Goal: Transaction & Acquisition: Purchase product/service

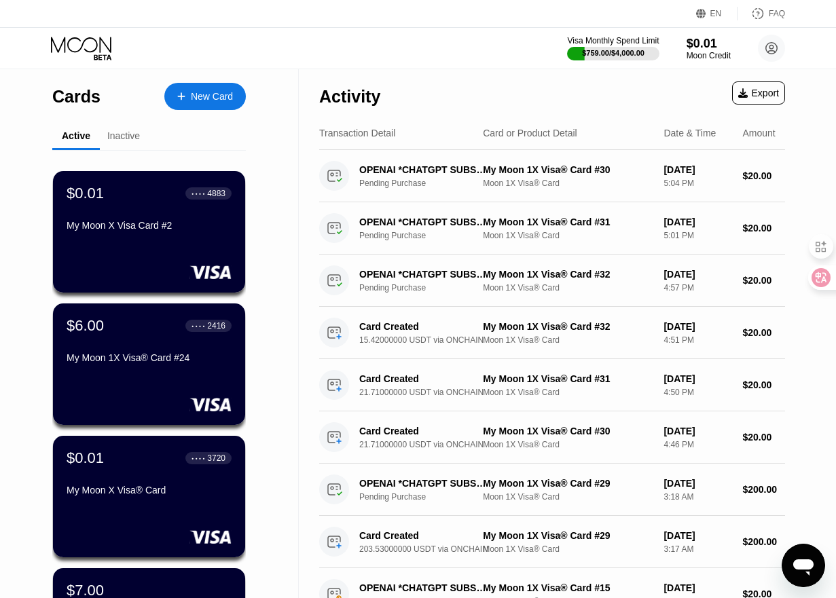
click at [307, 58] on div "Visa Monthly Spend Limit $759.00 / $4,000.00 $0.01 Moon Credit johns667799@gmai…" at bounding box center [418, 48] width 836 height 41
click at [703, 44] on div "$0.01" at bounding box center [708, 43] width 45 height 14
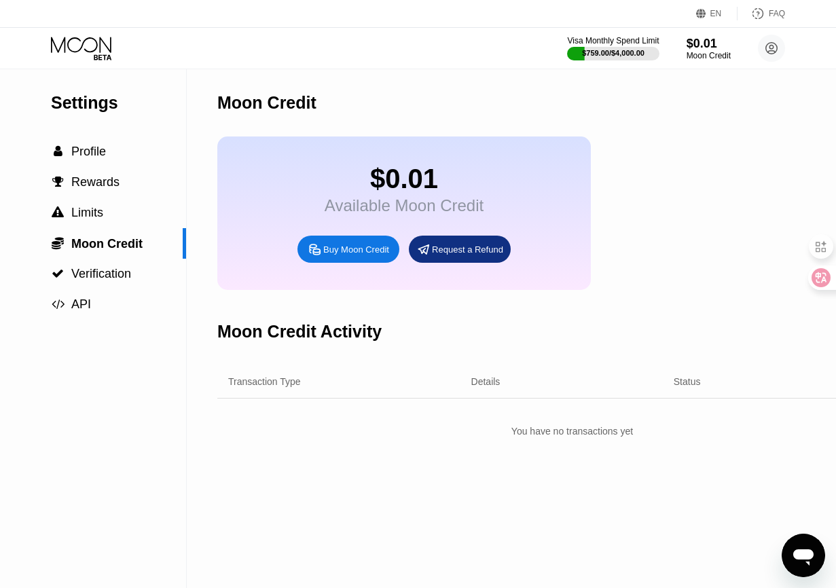
click at [327, 253] on div "Buy Moon Credit" at bounding box center [356, 250] width 66 height 12
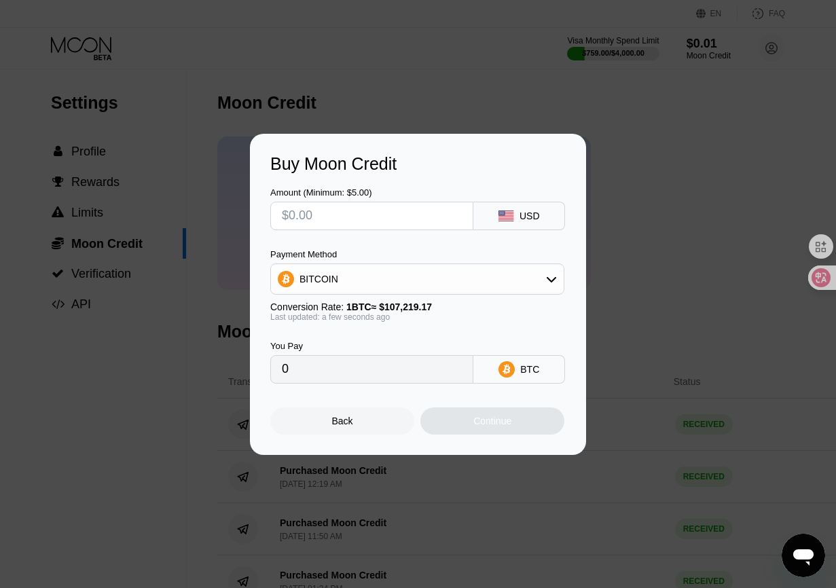
click at [379, 269] on div "BITCOIN" at bounding box center [417, 278] width 293 height 27
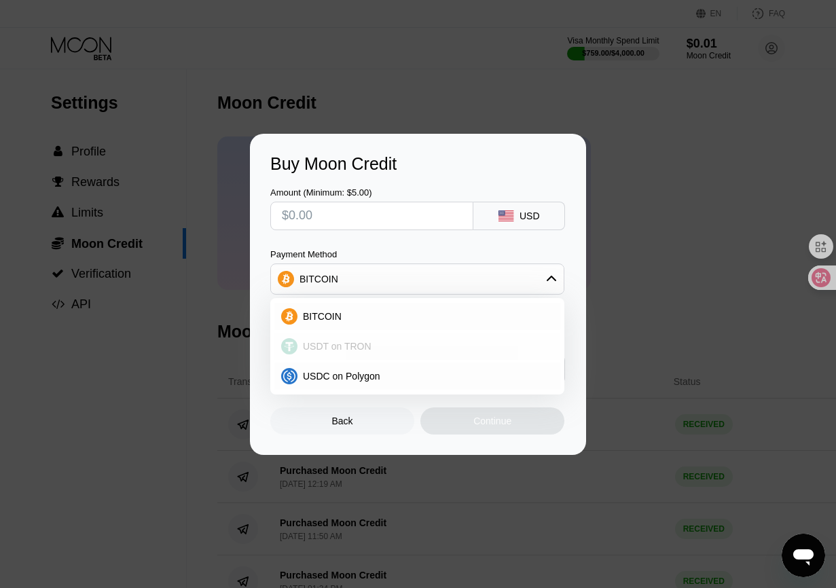
click at [331, 347] on span "USDT on TRON" at bounding box center [337, 346] width 69 height 11
type input "0.00"
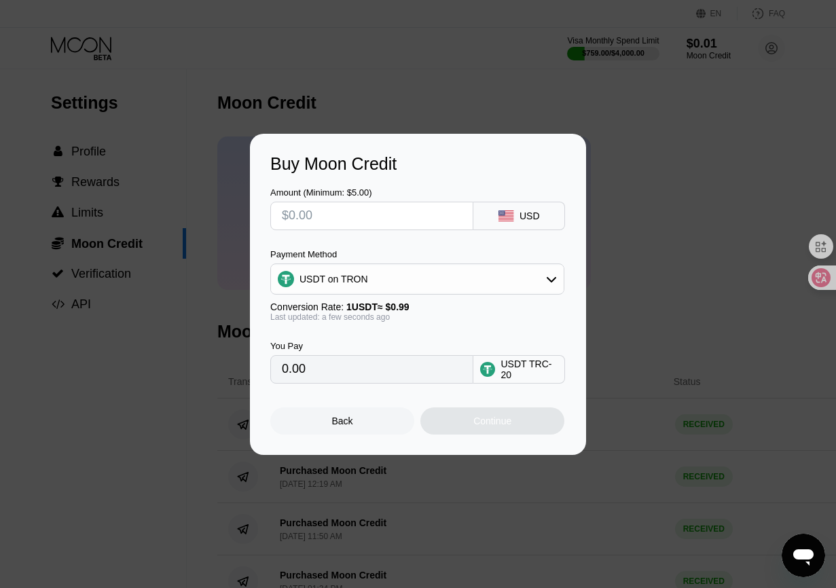
click at [336, 216] on input "text" at bounding box center [372, 215] width 180 height 27
type input "$30"
type input "30.30"
type input "$30"
click at [453, 333] on div "You Pay 30.30 USDT TRC-20" at bounding box center [417, 353] width 295 height 62
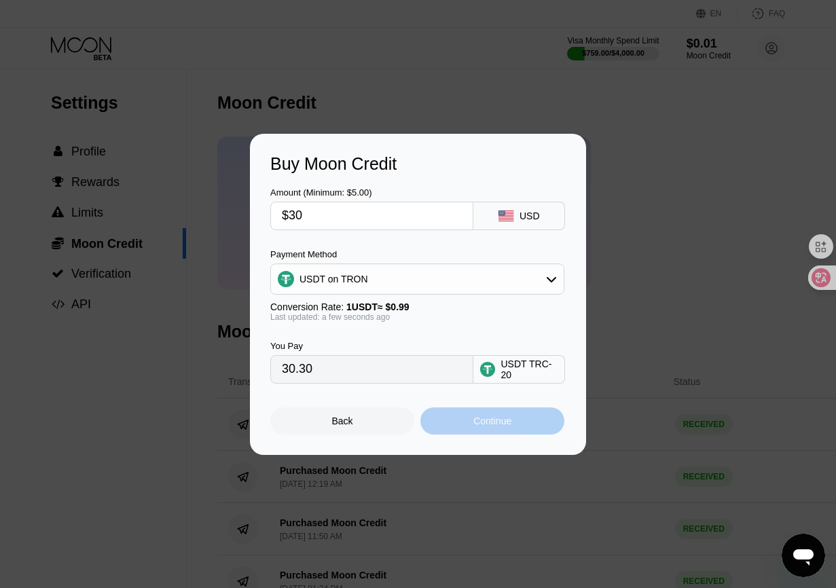
click at [477, 425] on div "Continue" at bounding box center [492, 420] width 38 height 11
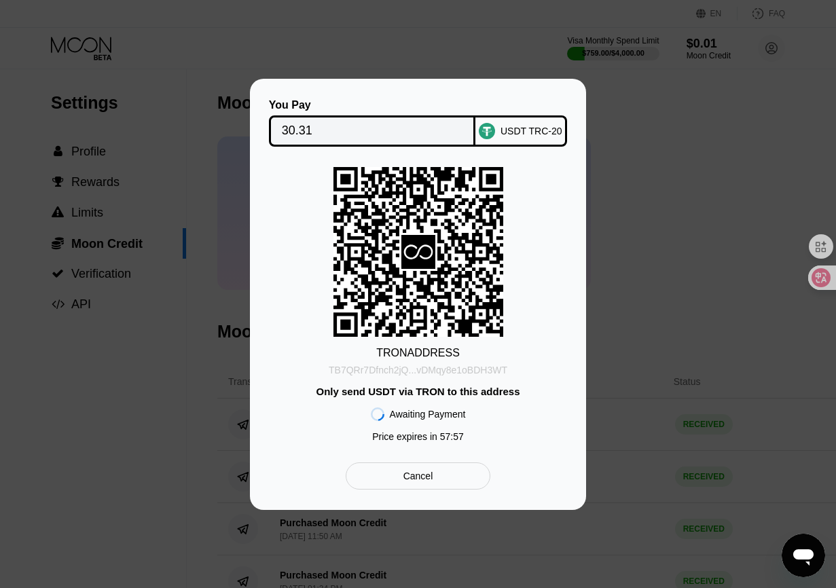
click at [398, 367] on div "TB7QRr7Dfnch2jQ...vDMqy8e1oBDH3WT" at bounding box center [418, 369] width 179 height 11
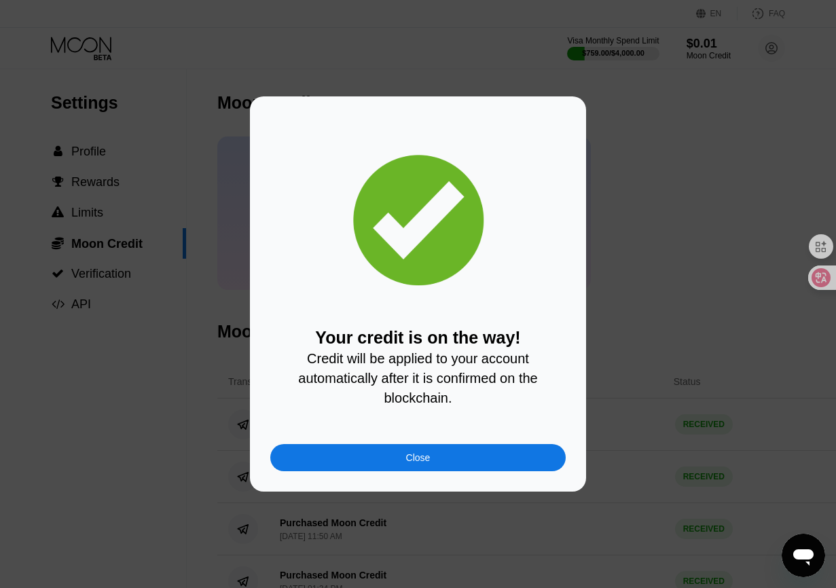
click at [430, 462] on div "Close" at bounding box center [417, 457] width 295 height 27
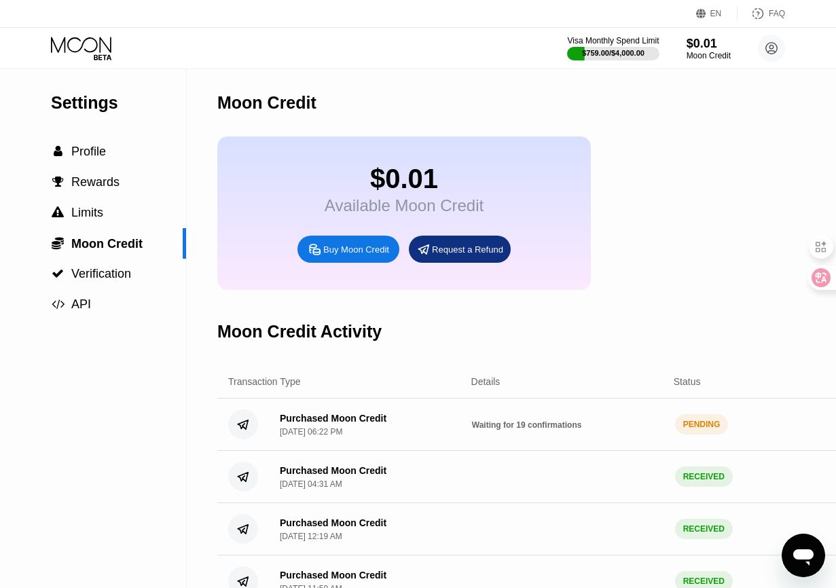
click at [654, 117] on div "Moon Credit" at bounding box center [571, 102] width 709 height 67
click at [701, 221] on div "$0.01 Available Moon Credit Buy Moon Credit Request a Refund" at bounding box center [571, 212] width 709 height 153
click at [538, 430] on span "Waiting for 19 confirmations" at bounding box center [527, 425] width 110 height 10
click at [703, 434] on div "PENDING" at bounding box center [702, 424] width 54 height 20
click at [561, 447] on div "Purchased Moon Credit Sep 24, 2025, 06:22 PM Waiting for 19 confirmations PENDI…" at bounding box center [571, 424] width 709 height 52
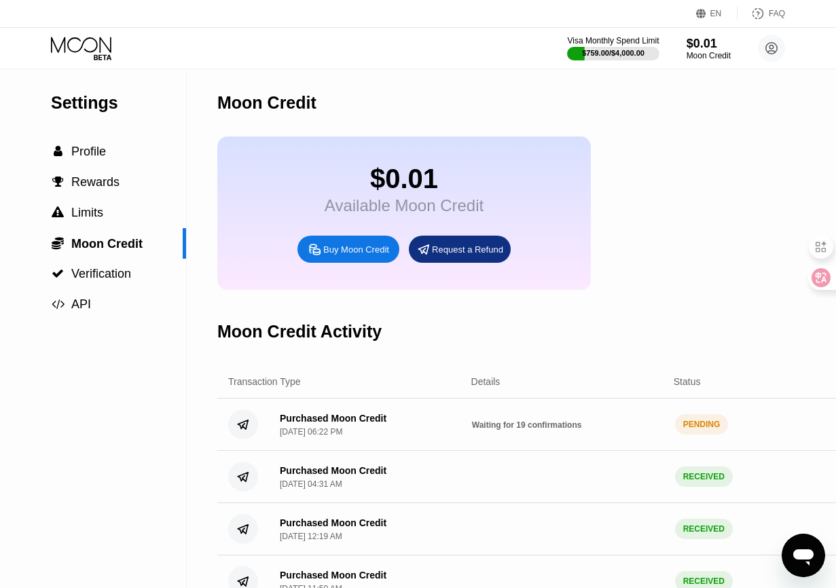
click at [489, 430] on span "Waiting for 19 confirmations" at bounding box center [527, 425] width 110 height 10
click at [87, 51] on icon at bounding box center [81, 45] width 60 height 16
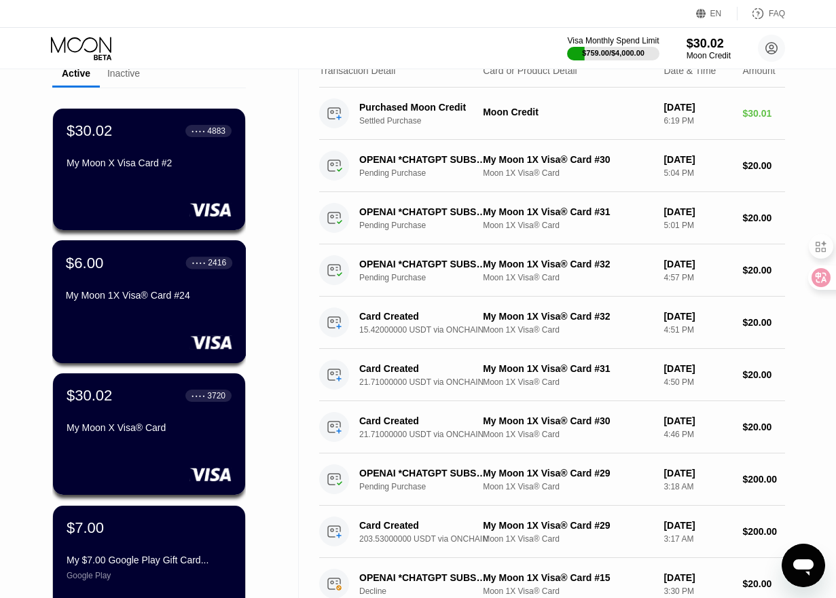
scroll to position [68, 0]
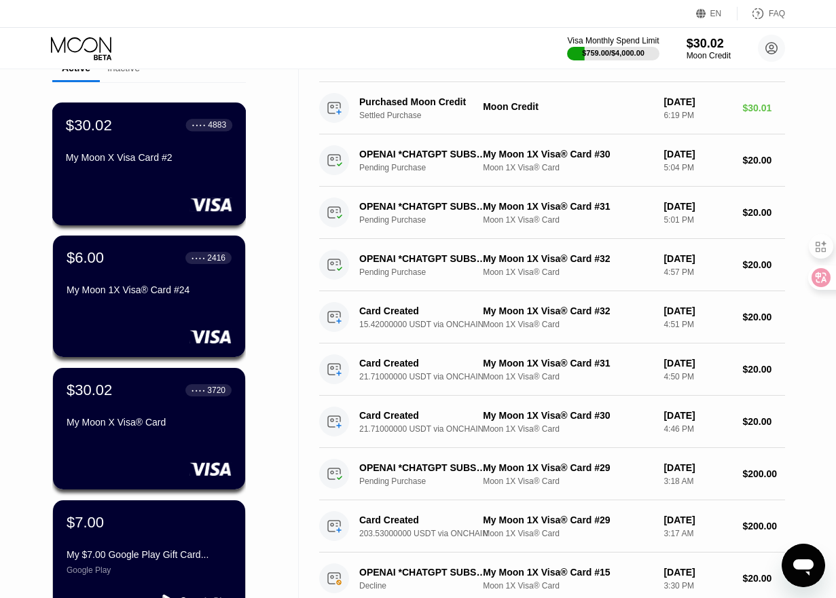
click at [162, 163] on div "My Moon X Visa Card #2" at bounding box center [149, 157] width 166 height 11
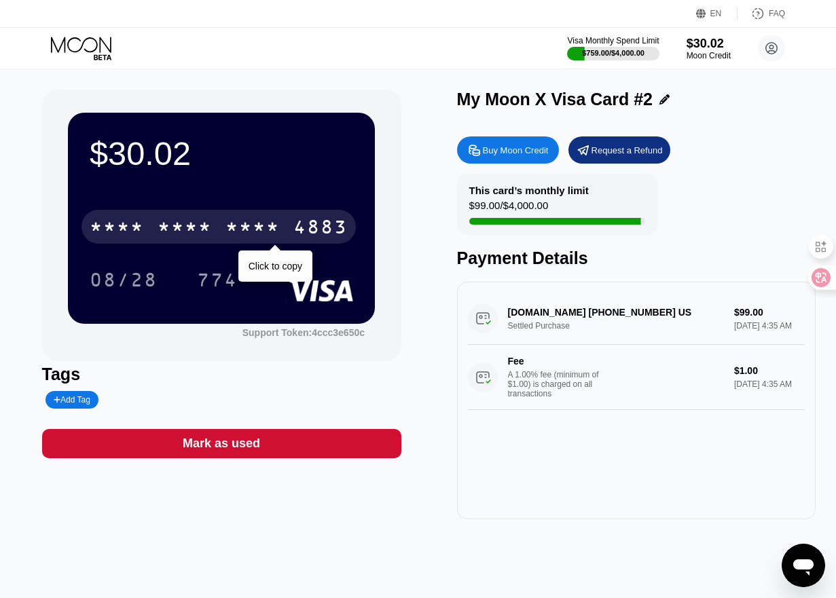
click at [265, 227] on div "* * * *" at bounding box center [252, 229] width 54 height 22
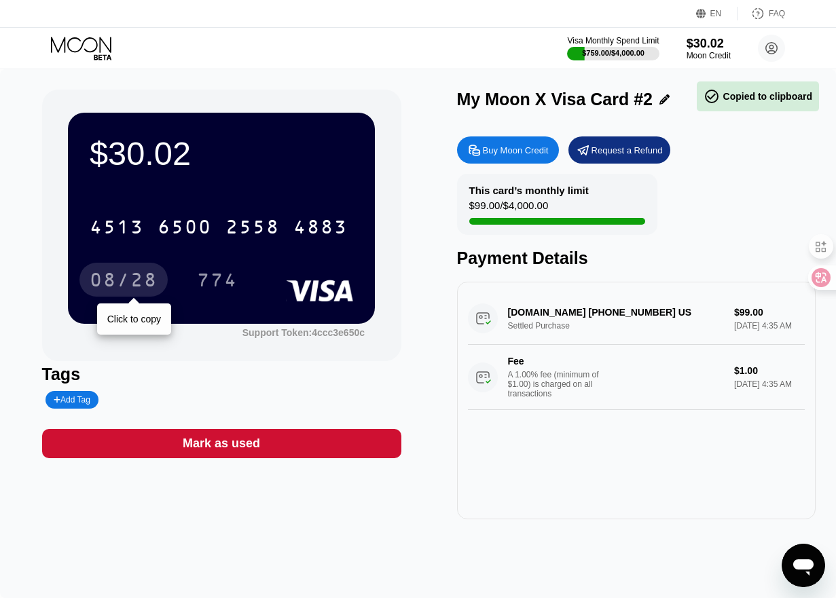
drag, startPoint x: 100, startPoint y: 280, endPoint x: 187, endPoint y: 283, distance: 87.6
click at [100, 280] on div "08/28" at bounding box center [124, 282] width 68 height 22
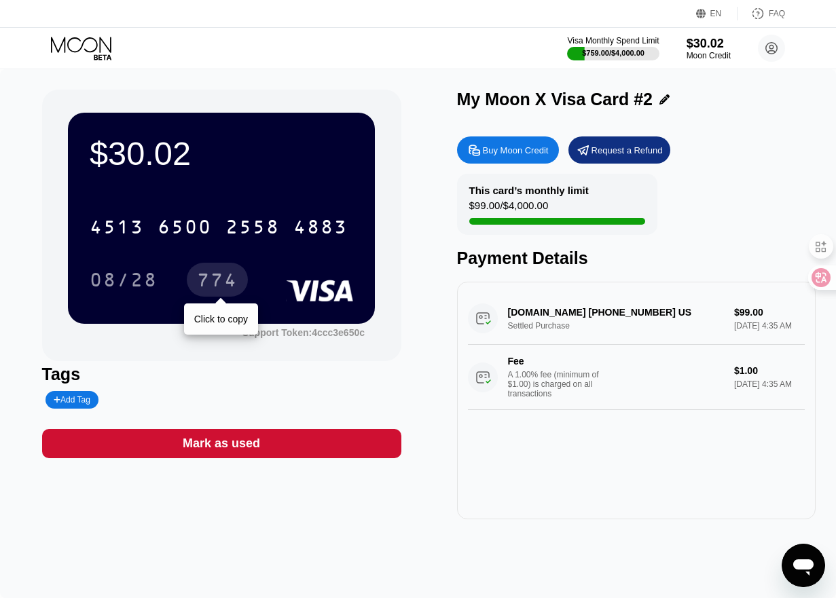
drag, startPoint x: 219, startPoint y: 281, endPoint x: 844, endPoint y: 379, distance: 632.8
click at [219, 281] on div "774" at bounding box center [217, 282] width 41 height 22
click at [266, 60] on div "Visa Monthly Spend Limit $759.00 / $4,000.00 $30.02 Moon Credit johns667799@gma…" at bounding box center [418, 48] width 836 height 41
click at [60, 42] on icon at bounding box center [82, 49] width 63 height 24
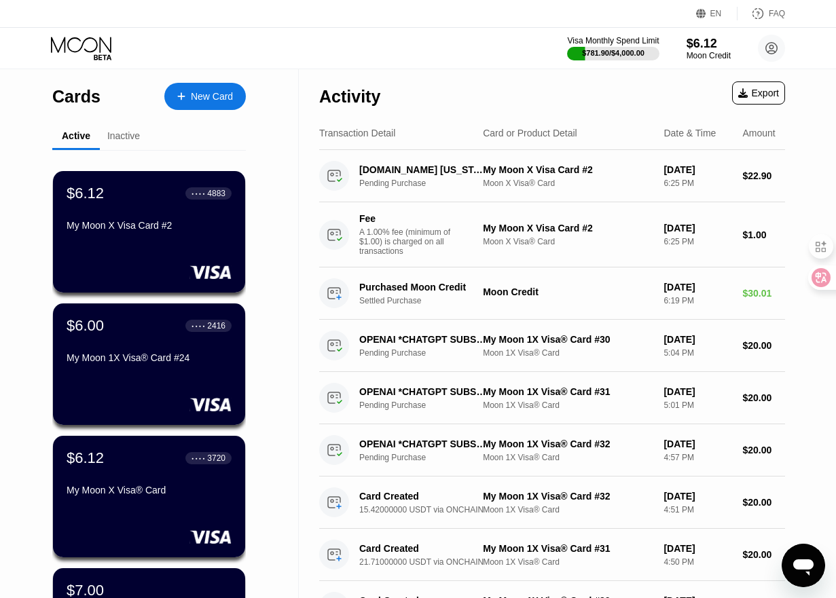
click at [467, 47] on div "Visa Monthly Spend Limit $781.90 / $4,000.00 $6.12 Moon Credit [EMAIL_ADDRESS][…" at bounding box center [418, 48] width 836 height 41
